Goal: Browse casually

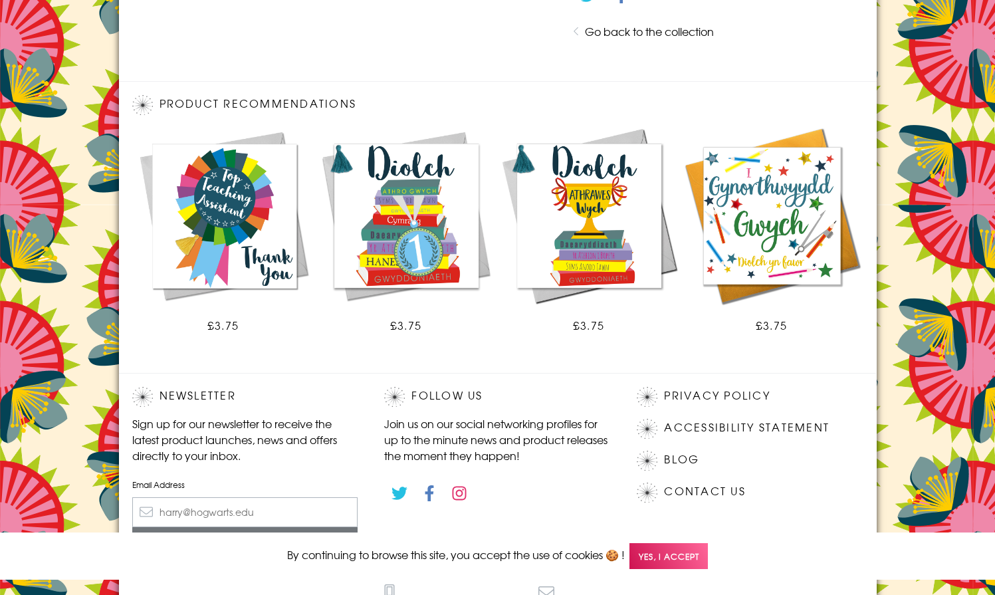
scroll to position [713, 0]
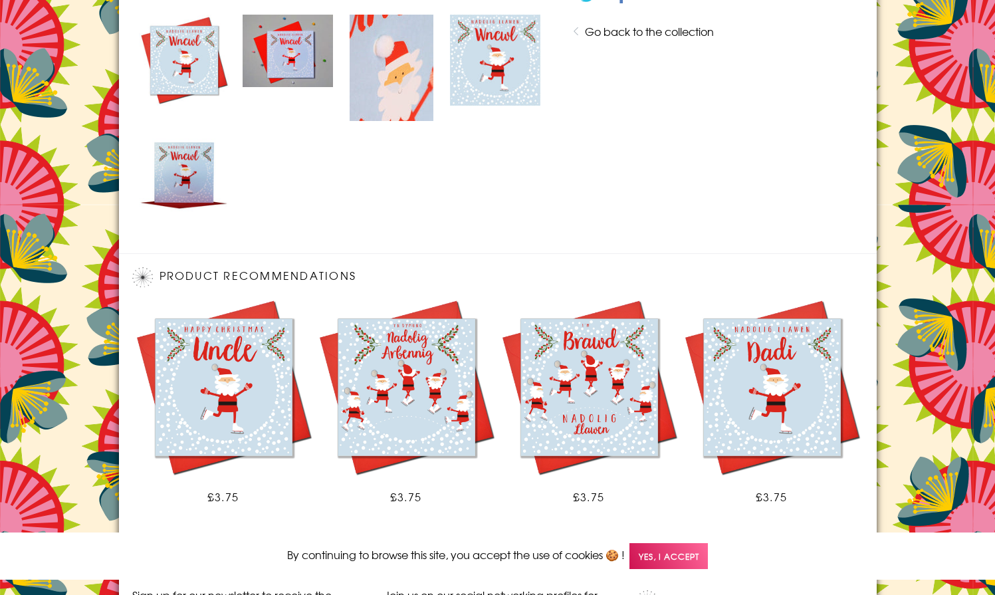
scroll to position [885, 0]
